Goal: Check status: Check status

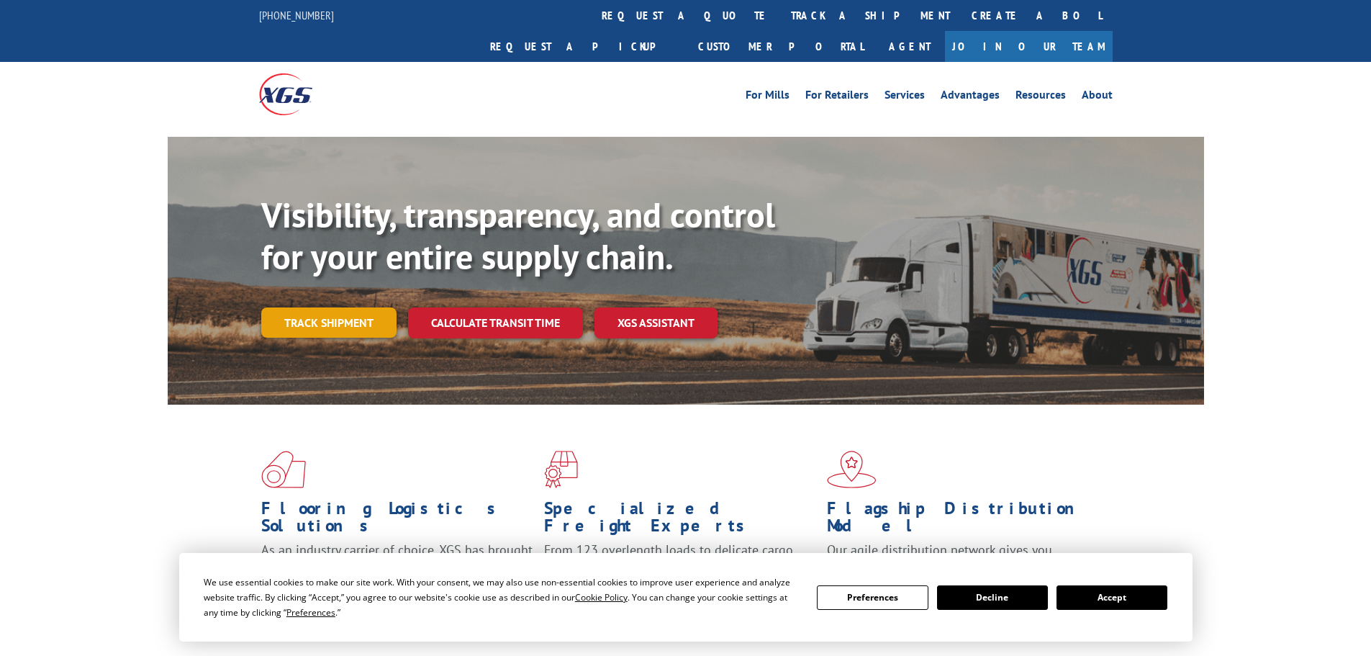
click at [351, 307] on link "Track shipment" at bounding box center [328, 322] width 135 height 30
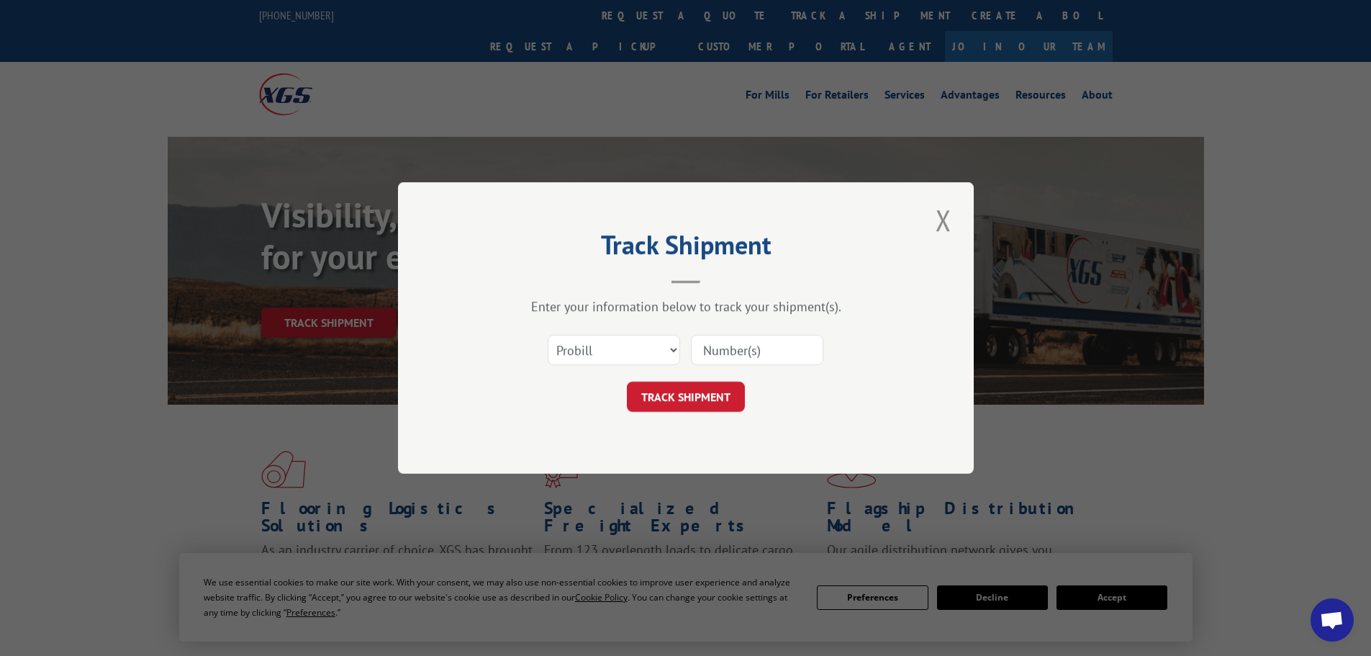
click at [715, 350] on input at bounding box center [757, 350] width 132 height 30
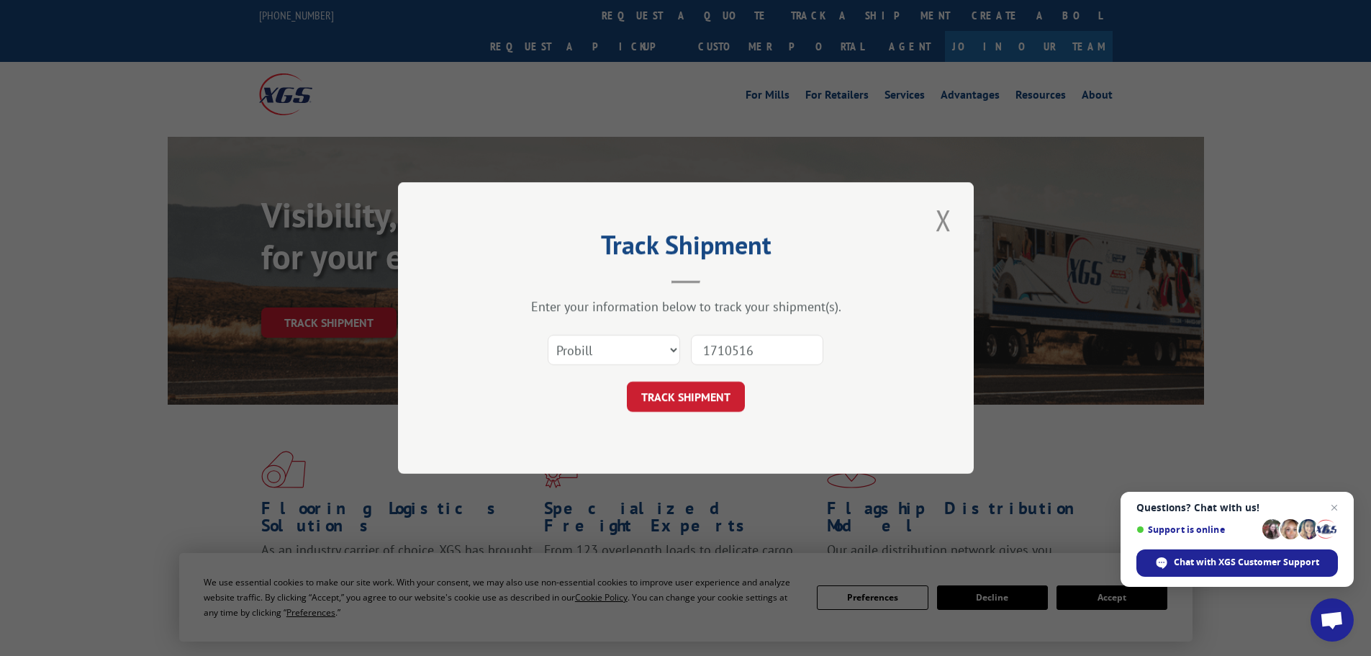
type input "17105165"
click button "TRACK SHIPMENT" at bounding box center [686, 396] width 118 height 30
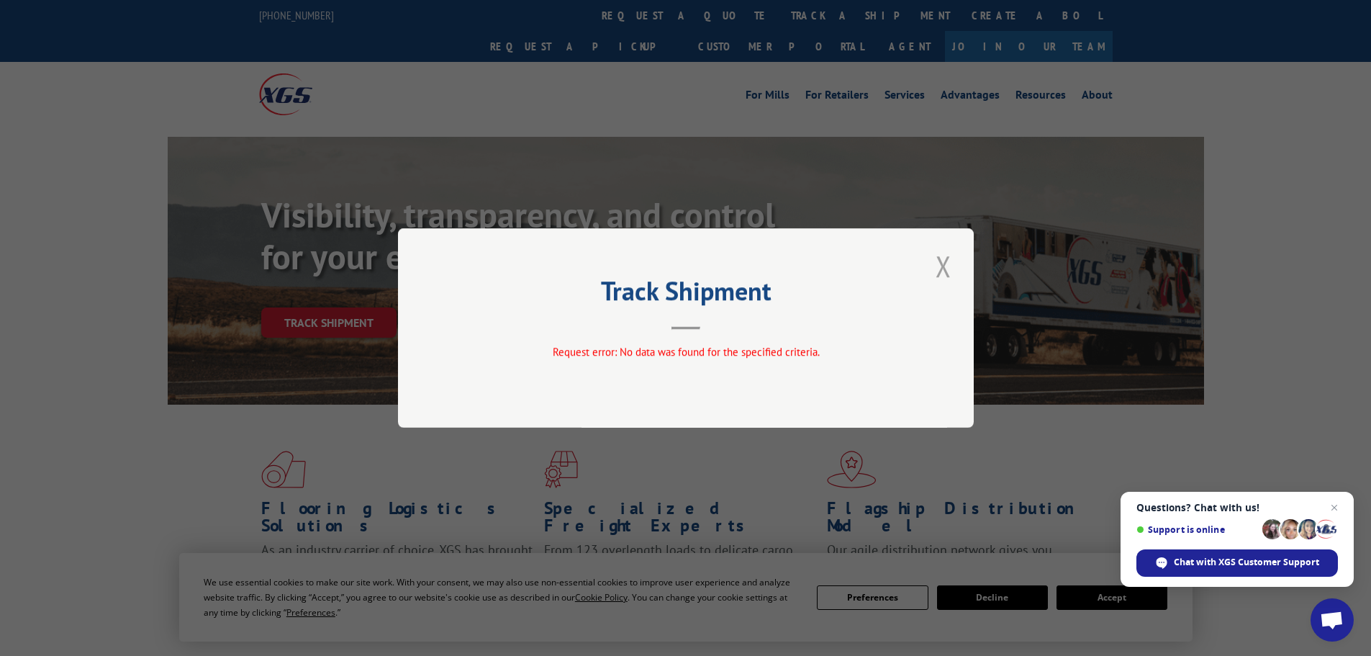
click at [936, 262] on button "Close modal" at bounding box center [943, 266] width 24 height 40
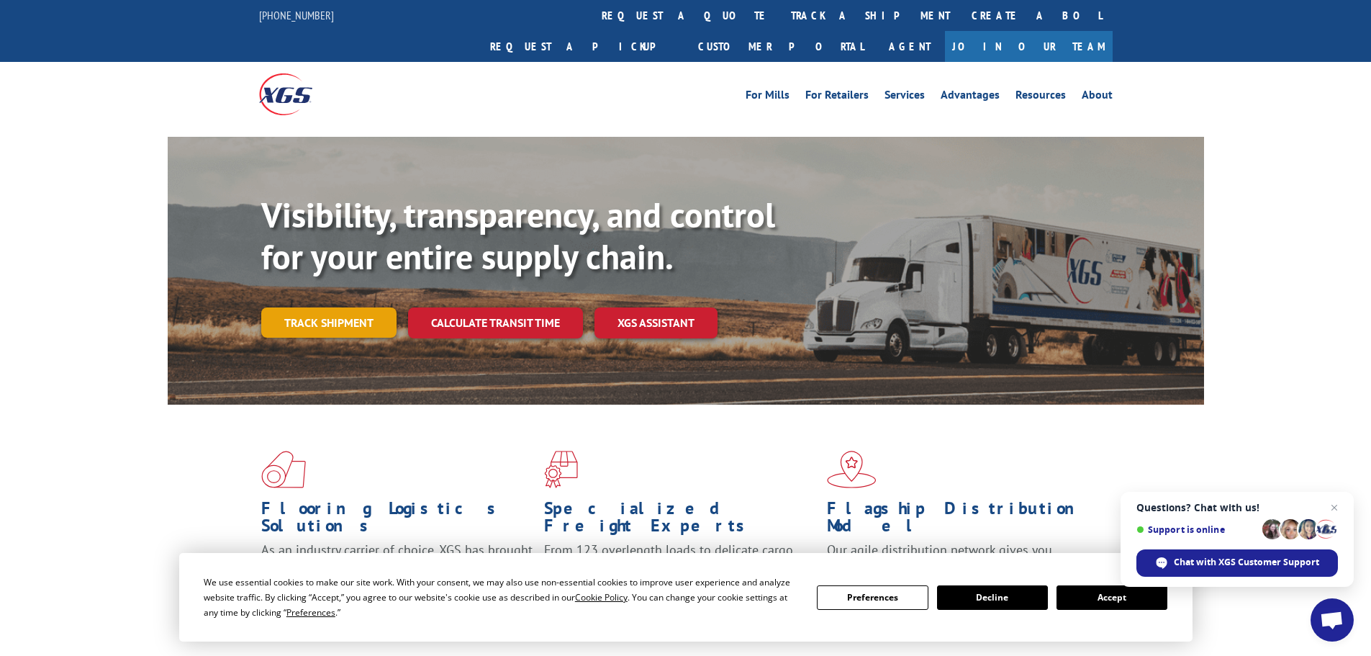
click at [343, 307] on link "Track shipment" at bounding box center [328, 322] width 135 height 30
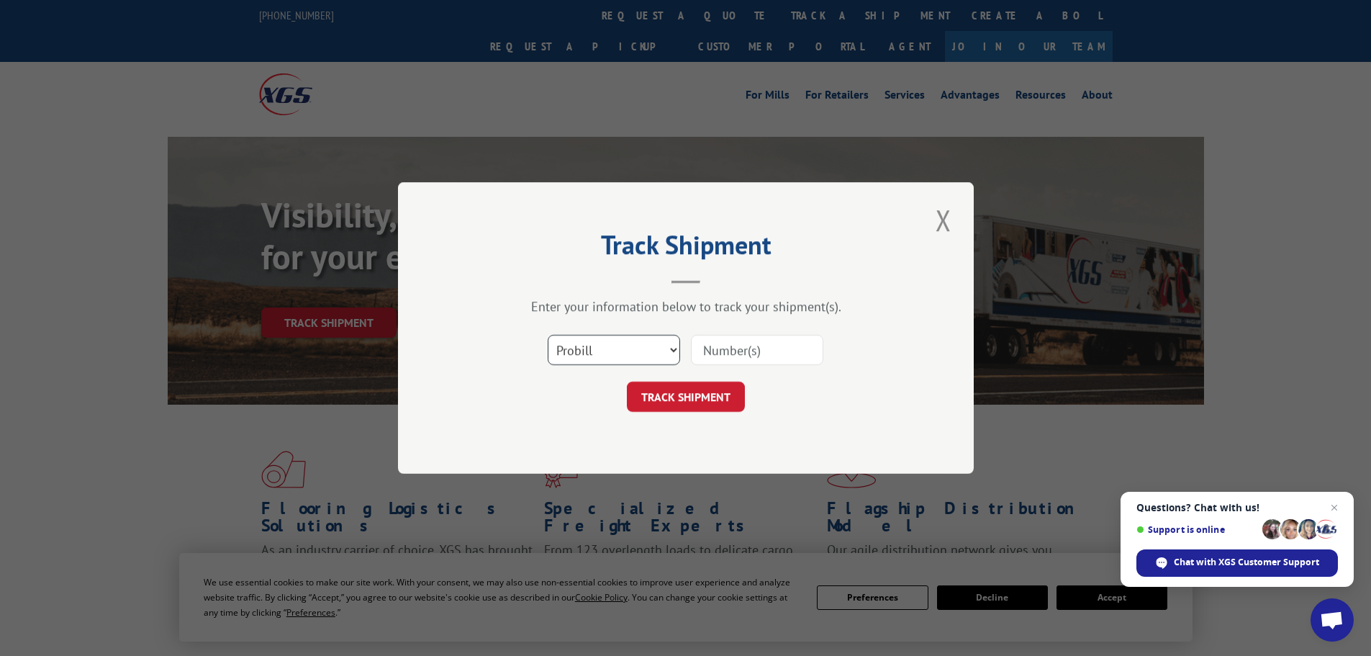
drag, startPoint x: 629, startPoint y: 344, endPoint x: 666, endPoint y: 351, distance: 38.1
click at [629, 344] on select "Select category... Probill BOL PO" at bounding box center [614, 350] width 132 height 30
select select "po"
click at [548, 335] on select "Select category... Probill BOL PO" at bounding box center [614, 350] width 132 height 30
click at [746, 338] on input at bounding box center [757, 350] width 132 height 30
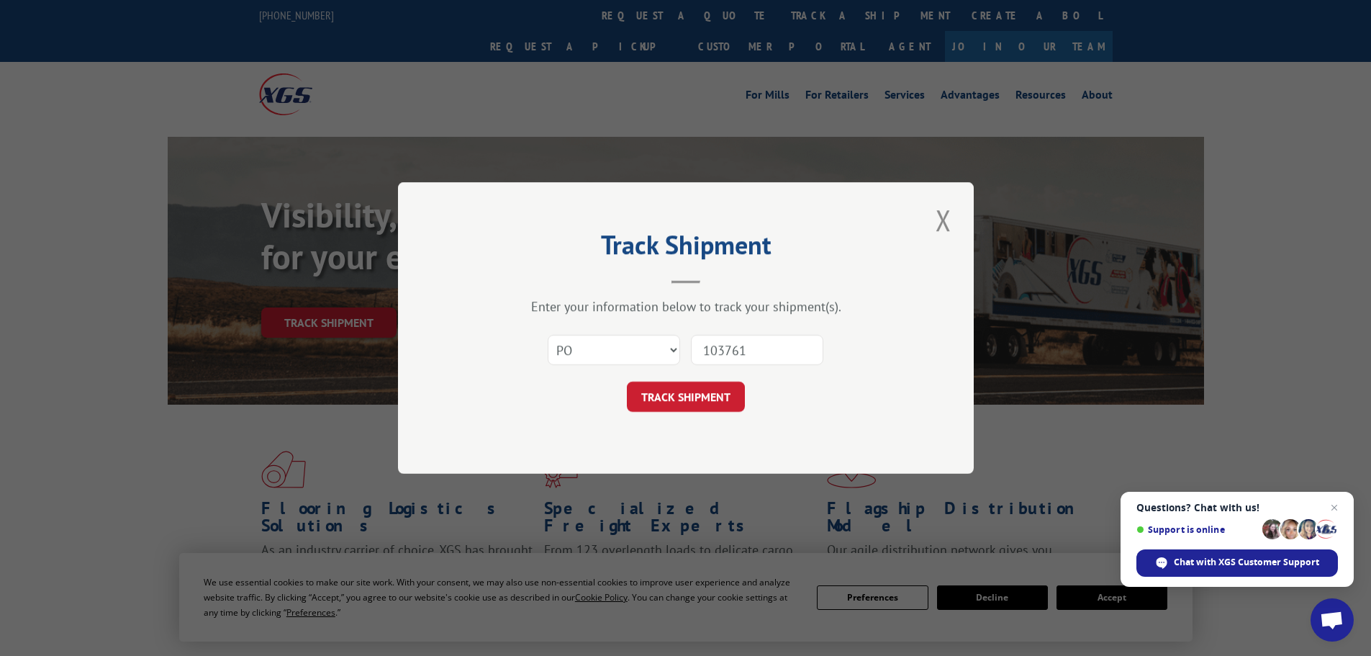
type input "1037619"
click button "TRACK SHIPMENT" at bounding box center [686, 396] width 118 height 30
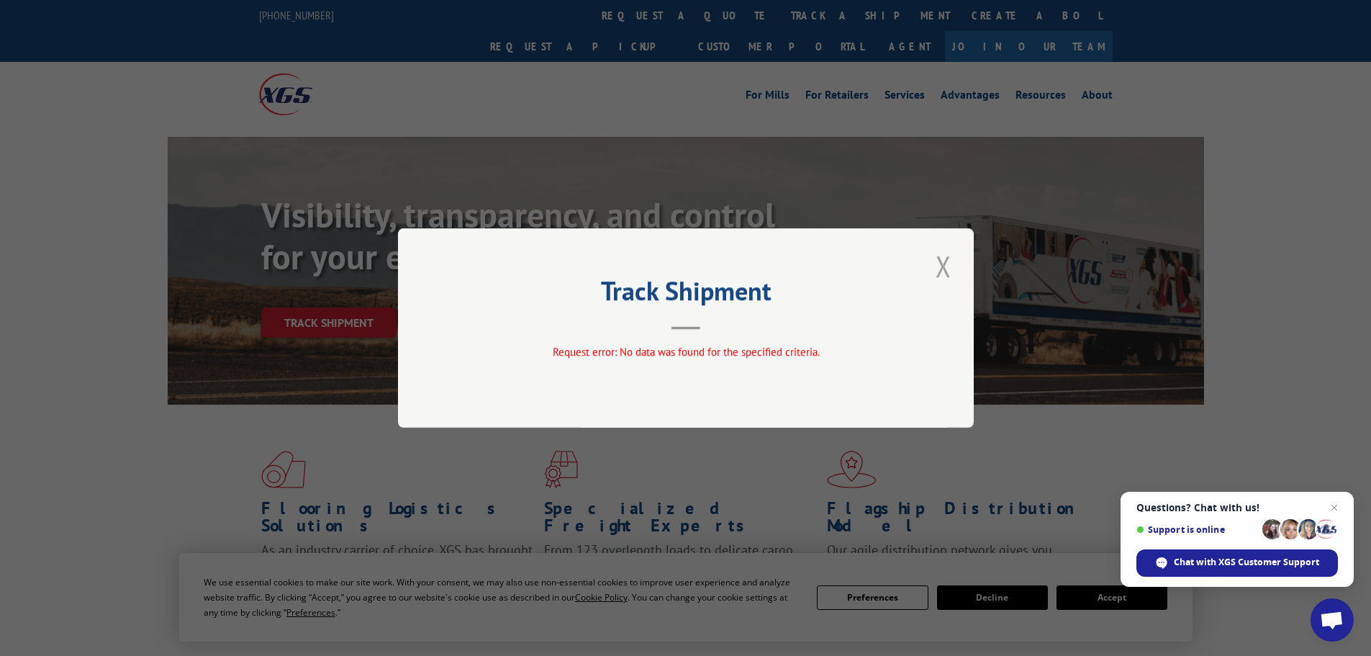
click at [936, 258] on button "Close modal" at bounding box center [943, 266] width 24 height 40
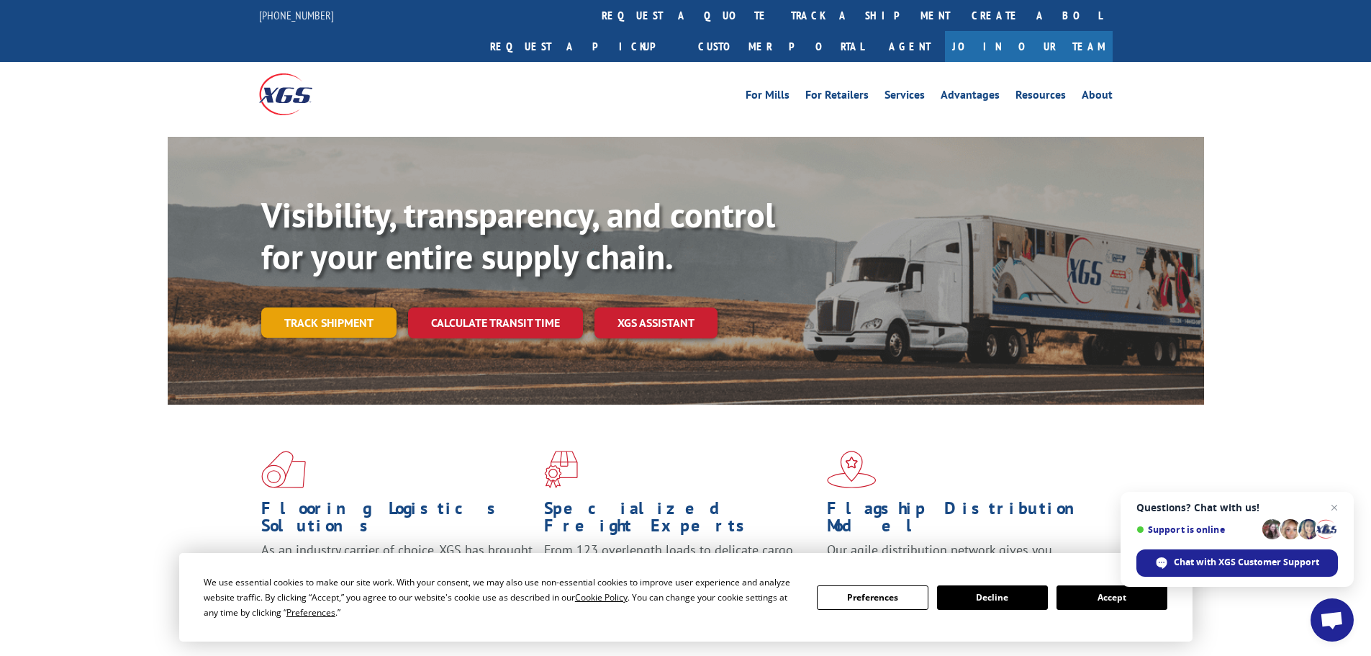
click at [304, 307] on link "Track shipment" at bounding box center [328, 322] width 135 height 30
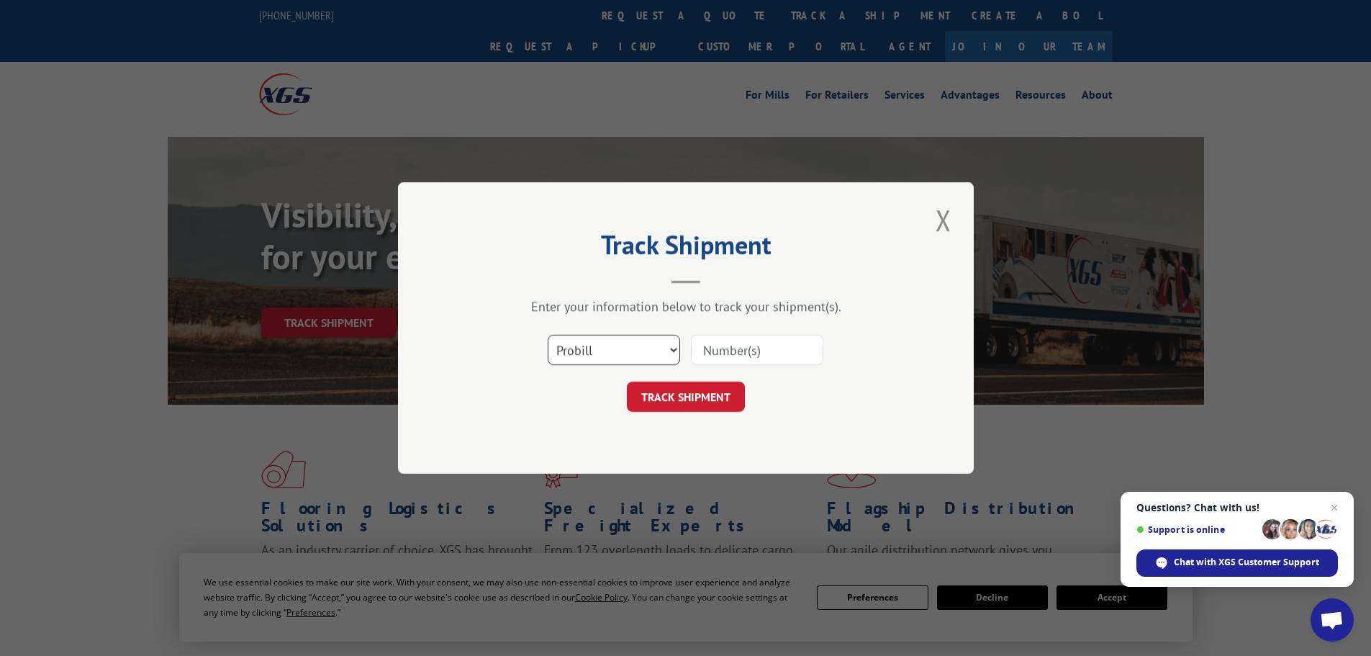
click at [663, 355] on select "Select category... Probill BOL PO" at bounding box center [614, 350] width 132 height 30
select select "po"
click at [548, 335] on select "Select category... Probill BOL PO" at bounding box center [614, 350] width 132 height 30
click at [741, 345] on input at bounding box center [757, 350] width 132 height 30
type input "1037619"
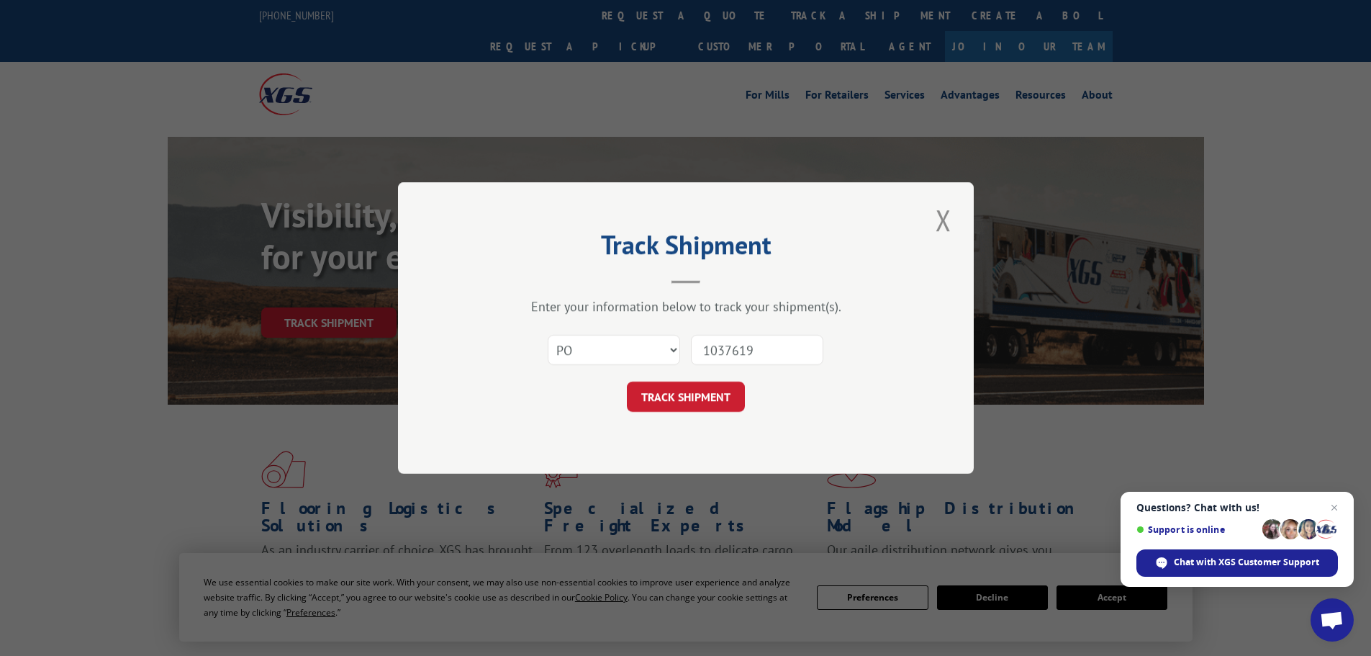
click button "TRACK SHIPMENT" at bounding box center [686, 396] width 118 height 30
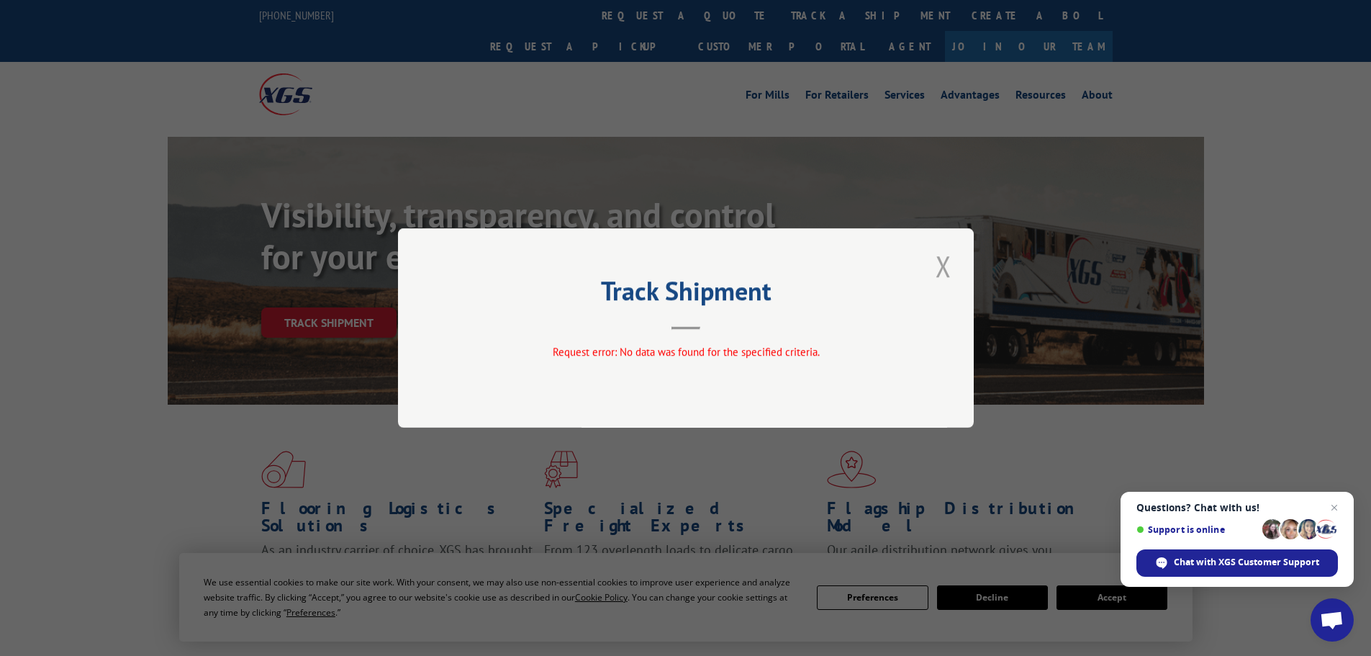
click at [940, 266] on button "Close modal" at bounding box center [943, 266] width 24 height 40
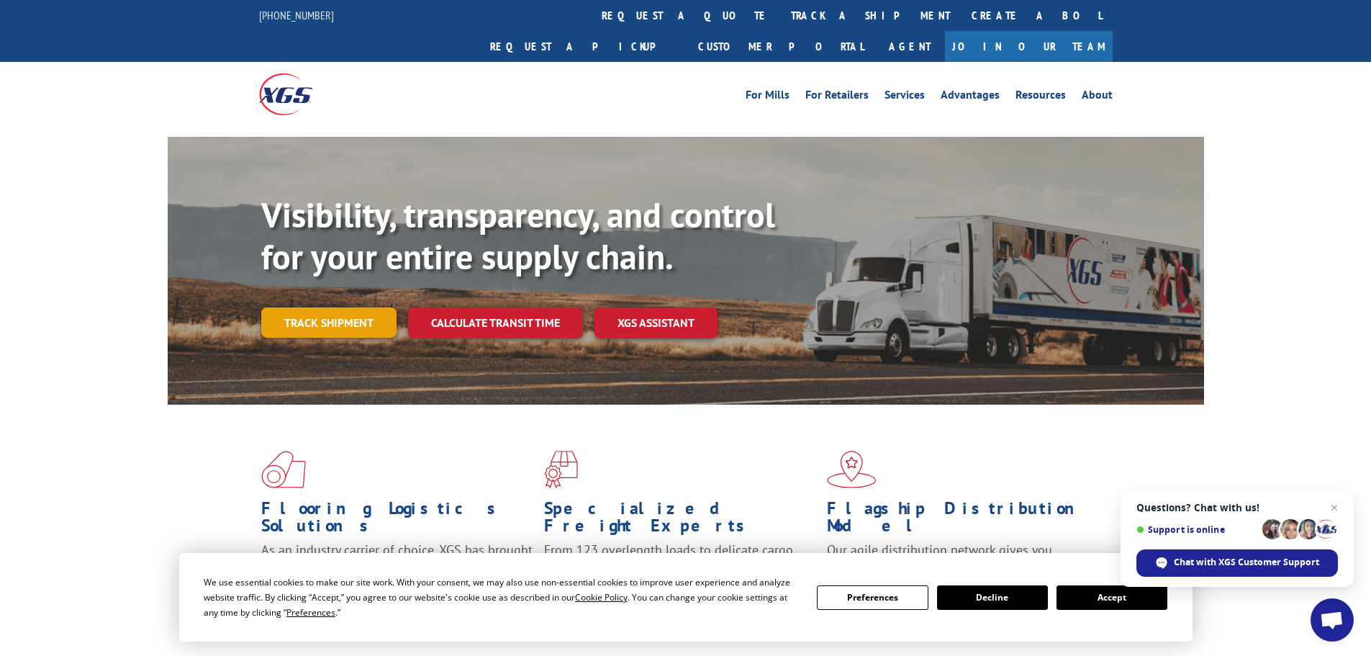
click at [325, 307] on link "Track shipment" at bounding box center [328, 322] width 135 height 30
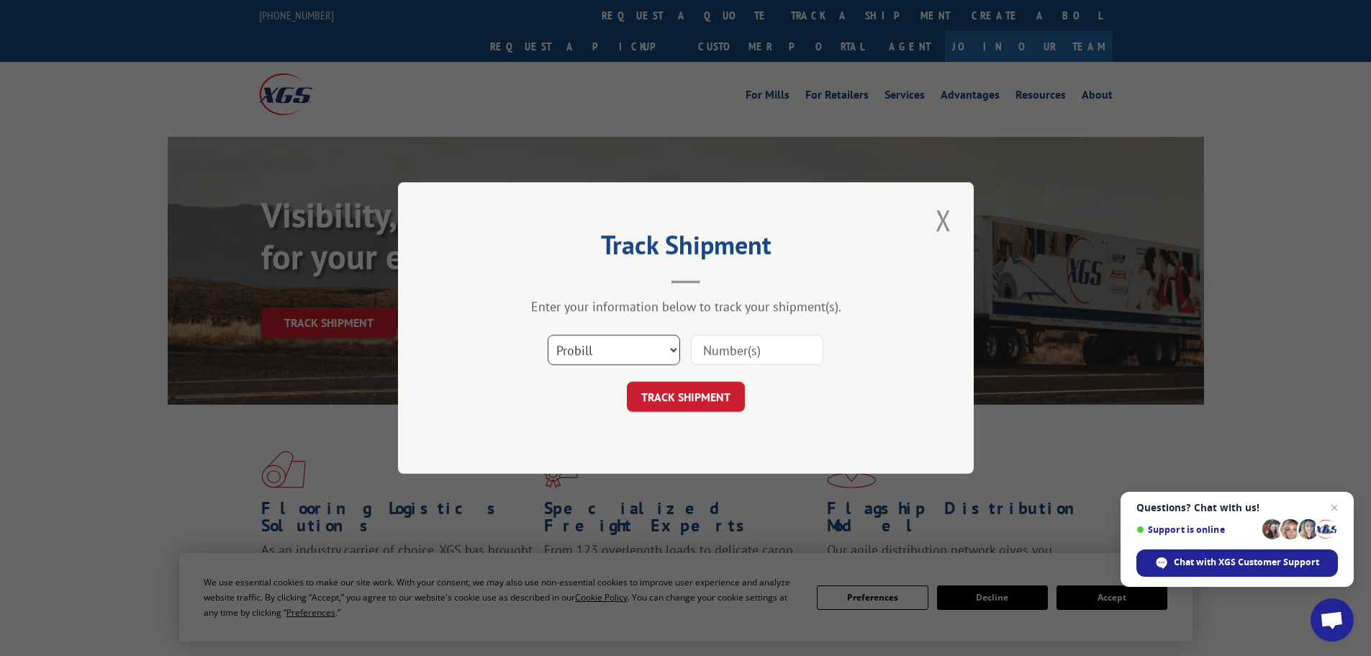
click at [614, 359] on select "Select category... Probill BOL PO" at bounding box center [614, 350] width 132 height 30
select select "bol"
click at [548, 335] on select "Select category... Probill BOL PO" at bounding box center [614, 350] width 132 height 30
click at [702, 353] on input at bounding box center [757, 350] width 132 height 30
type input "17105165"
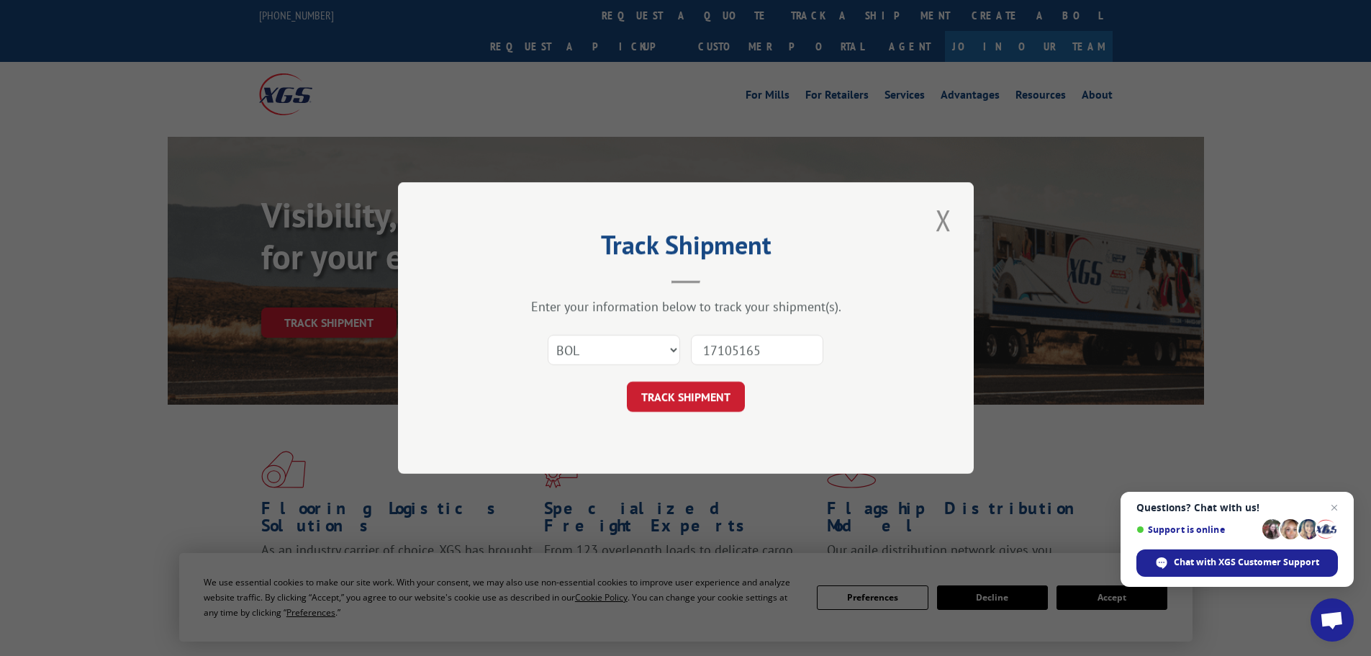
click button "TRACK SHIPMENT" at bounding box center [686, 396] width 118 height 30
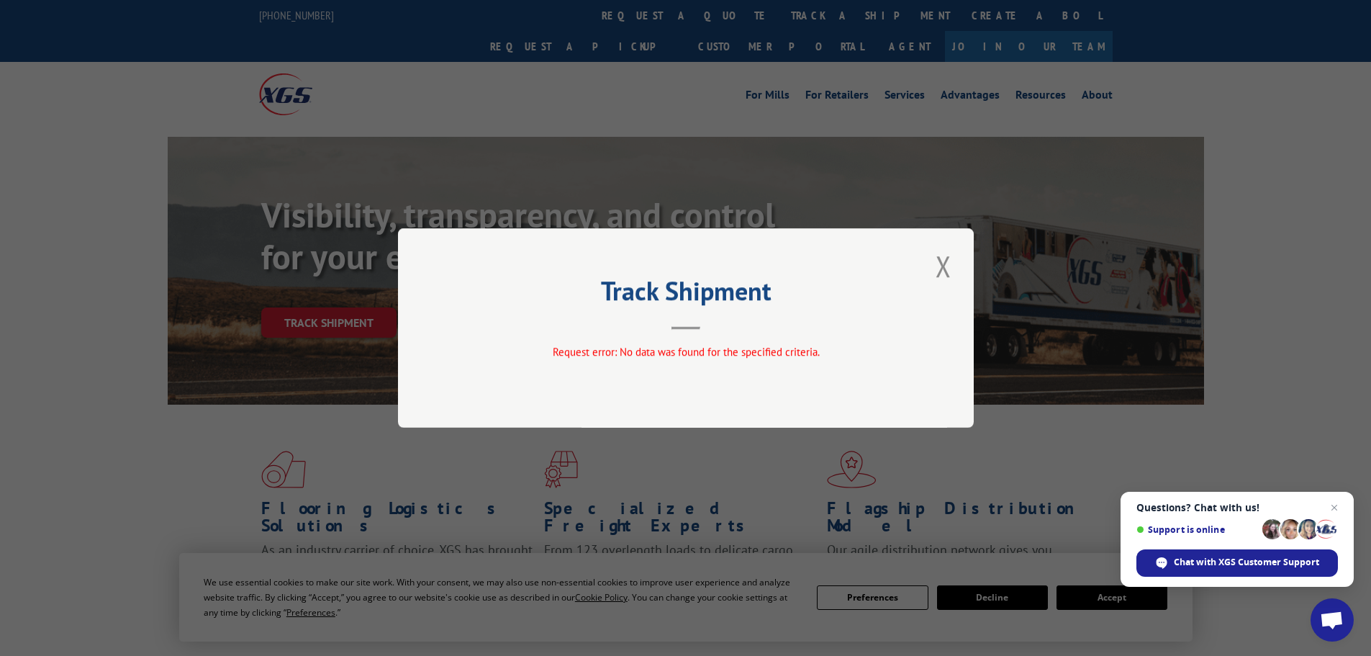
click at [973, 249] on div "Track Shipment Request error: No data was found for the specified criteria." at bounding box center [686, 327] width 576 height 199
click at [954, 262] on button "Close modal" at bounding box center [943, 266] width 24 height 40
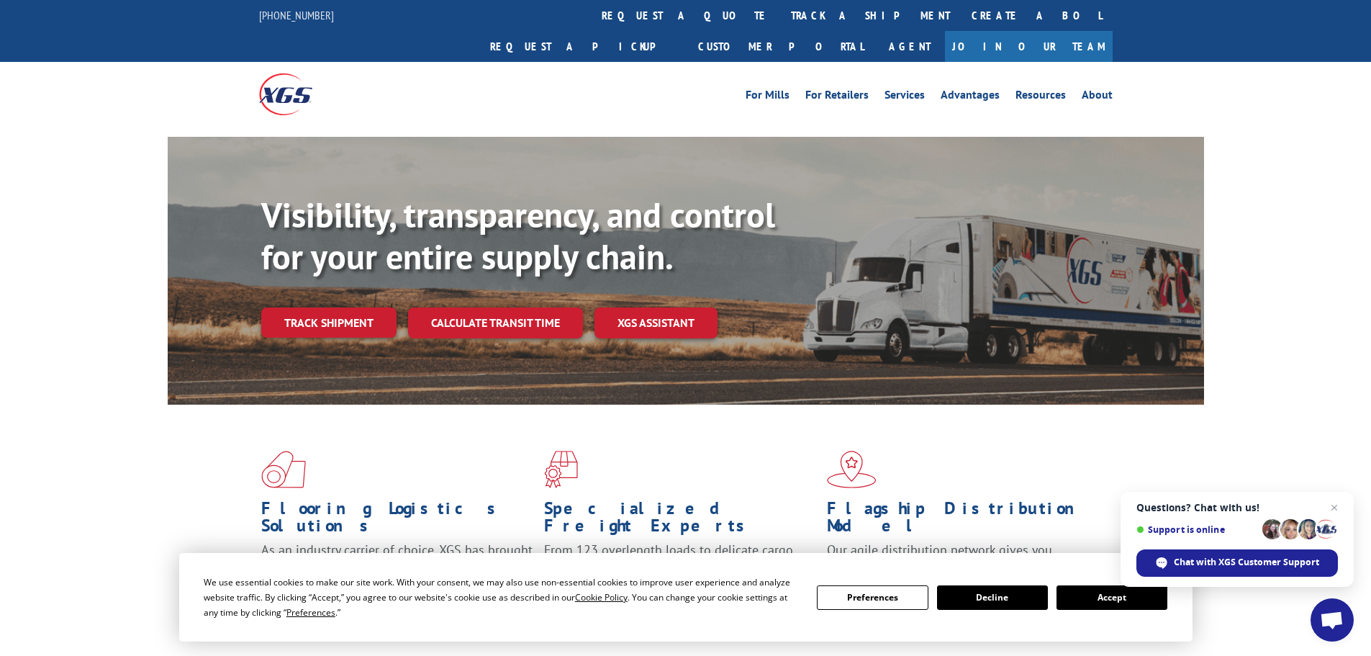
click at [350, 307] on link "Track shipment" at bounding box center [328, 322] width 135 height 30
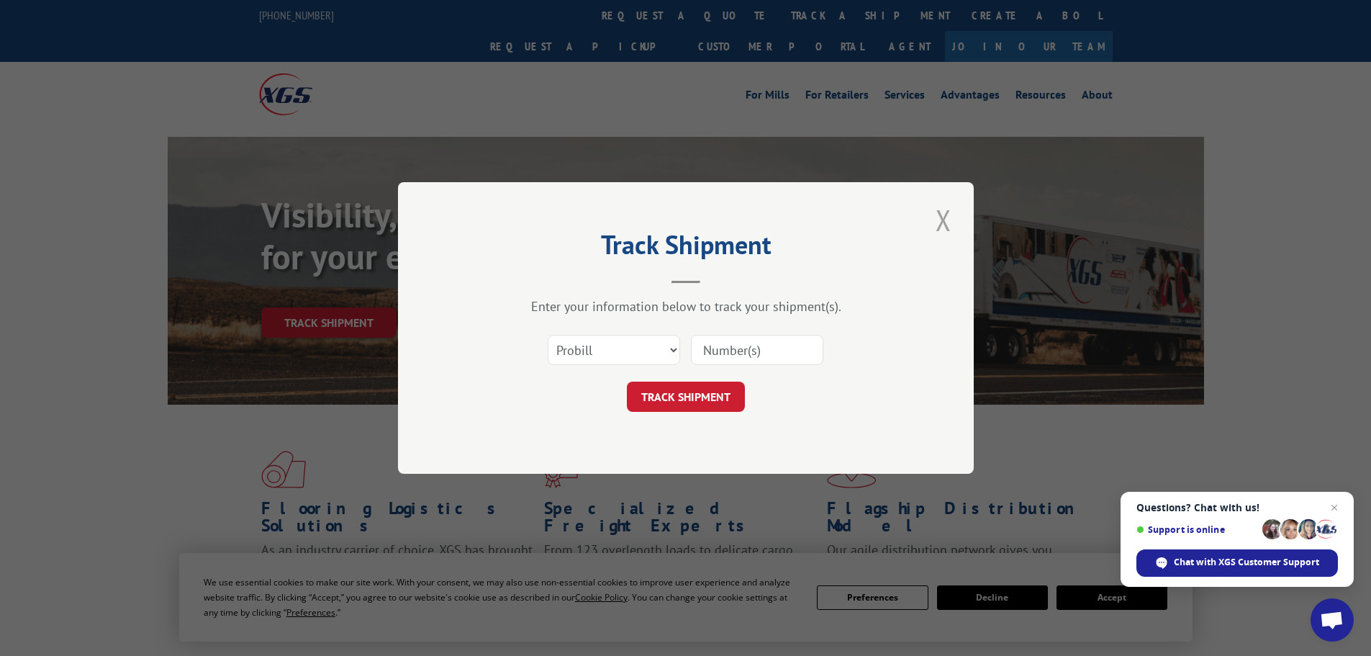
click at [951, 227] on button "Close modal" at bounding box center [943, 220] width 24 height 40
